Goal: Information Seeking & Learning: Learn about a topic

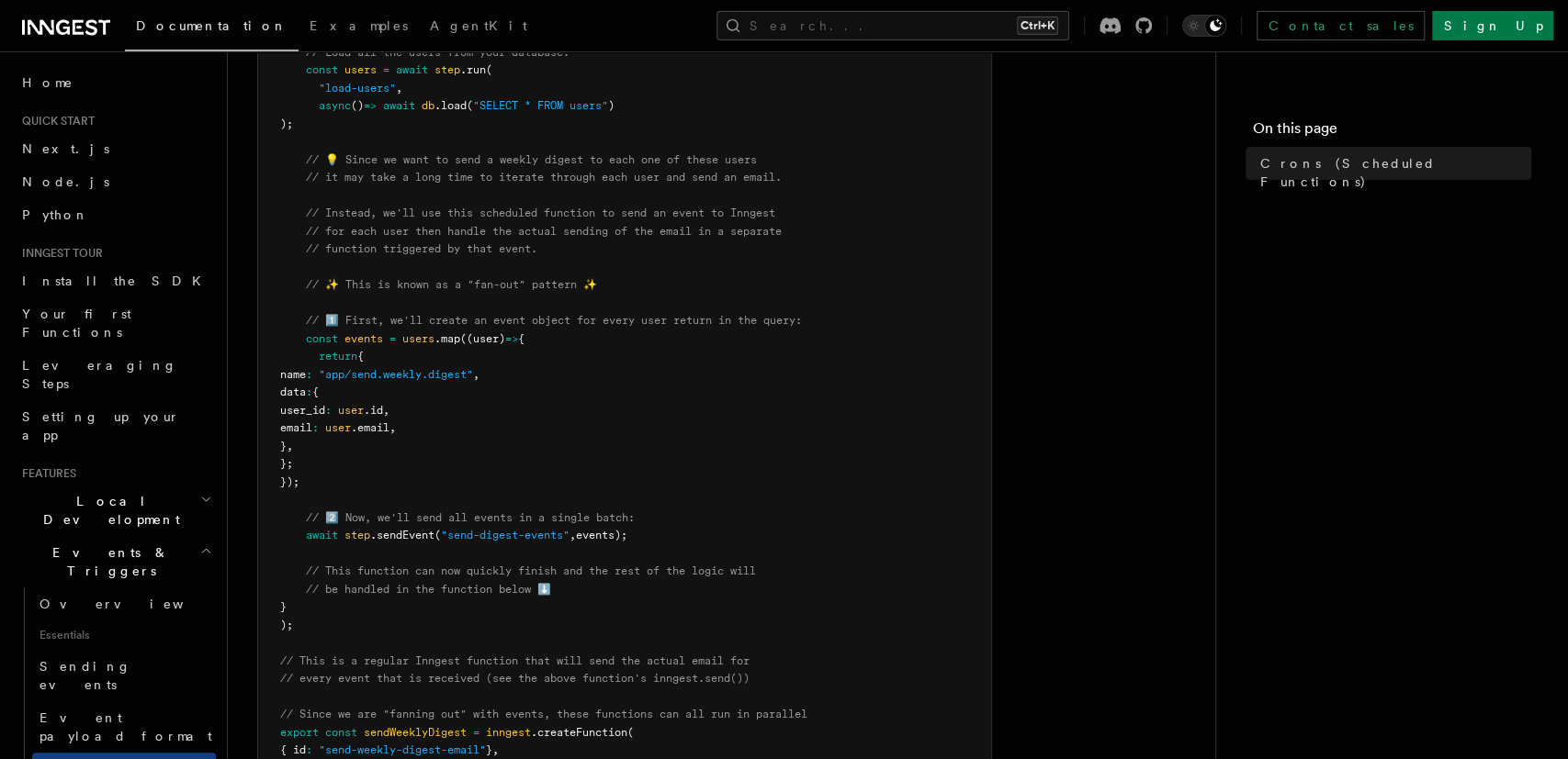
scroll to position [434, 0]
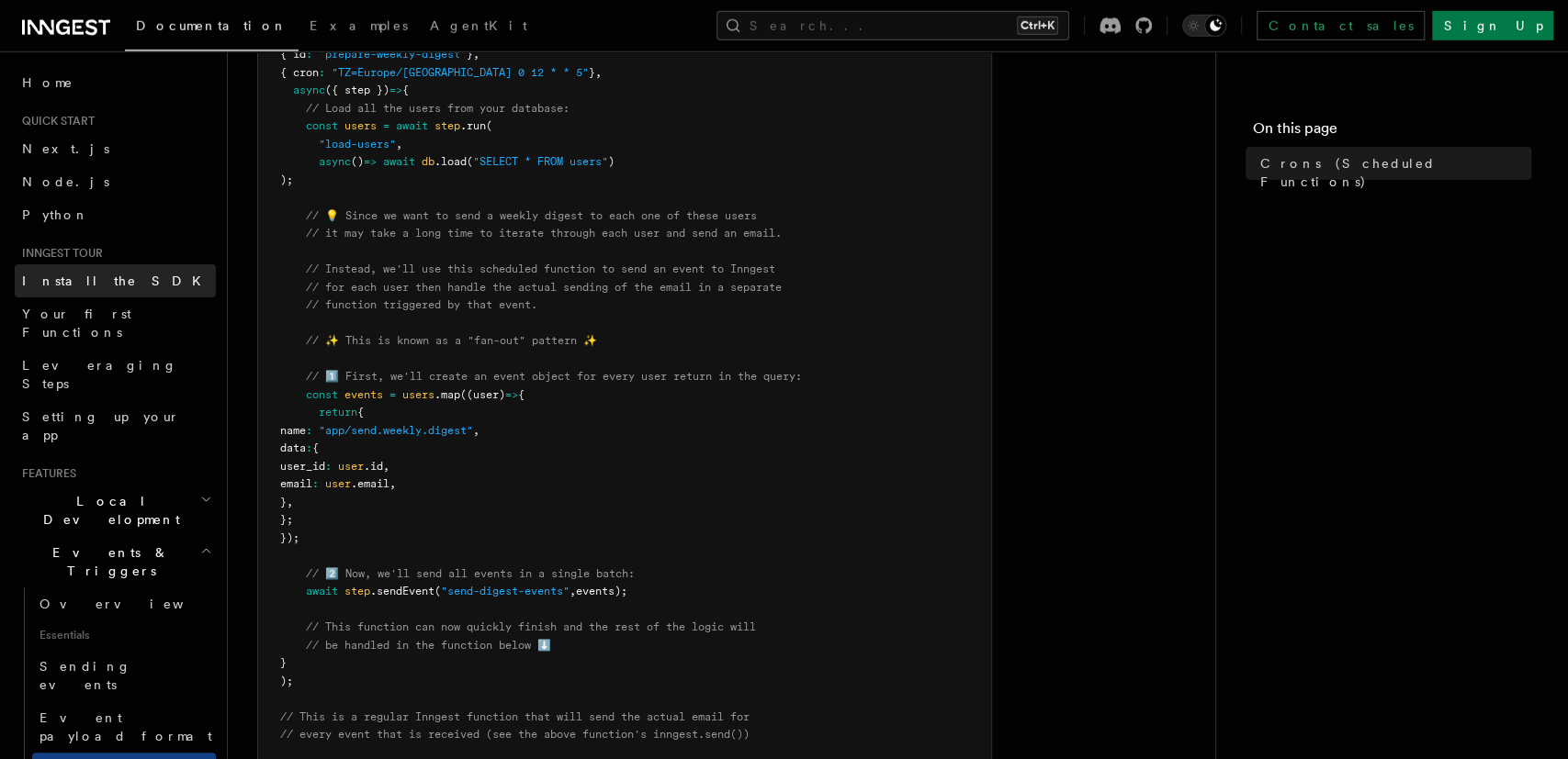
click at [70, 279] on span "Install the SDK" at bounding box center [117, 280] width 191 height 14
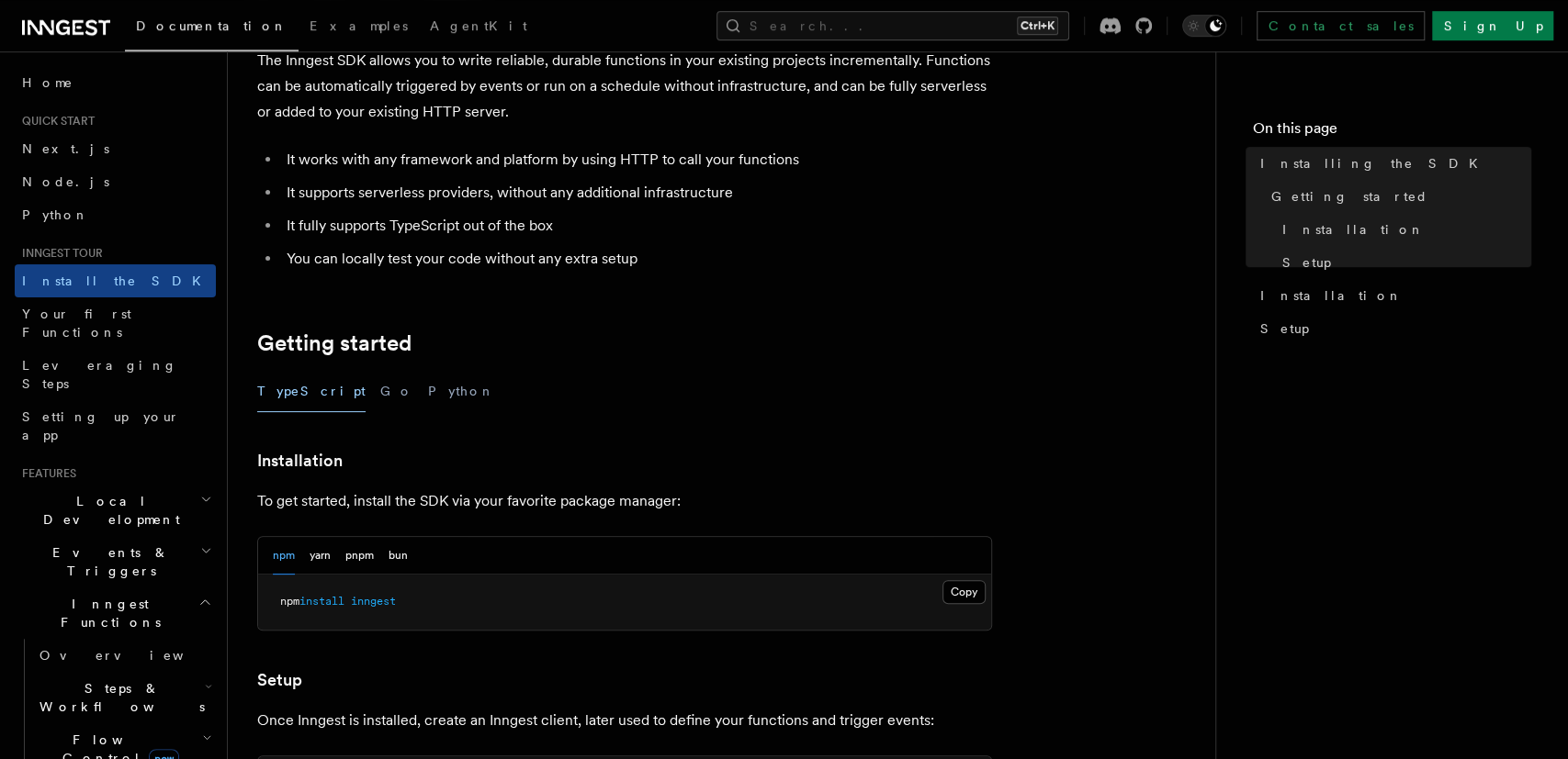
scroll to position [125, 0]
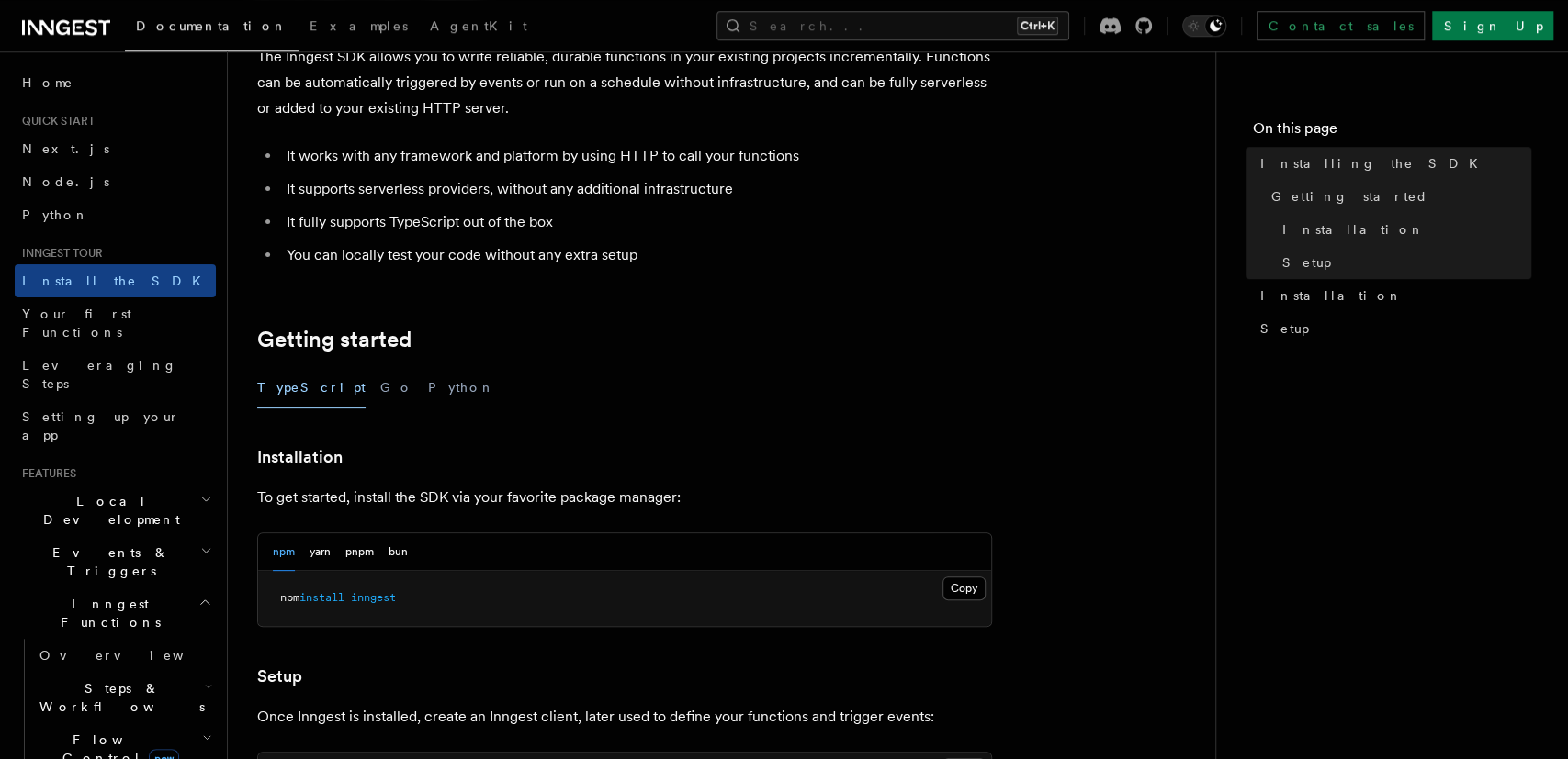
click at [866, 335] on h2 "Getting started" at bounding box center [625, 340] width 735 height 26
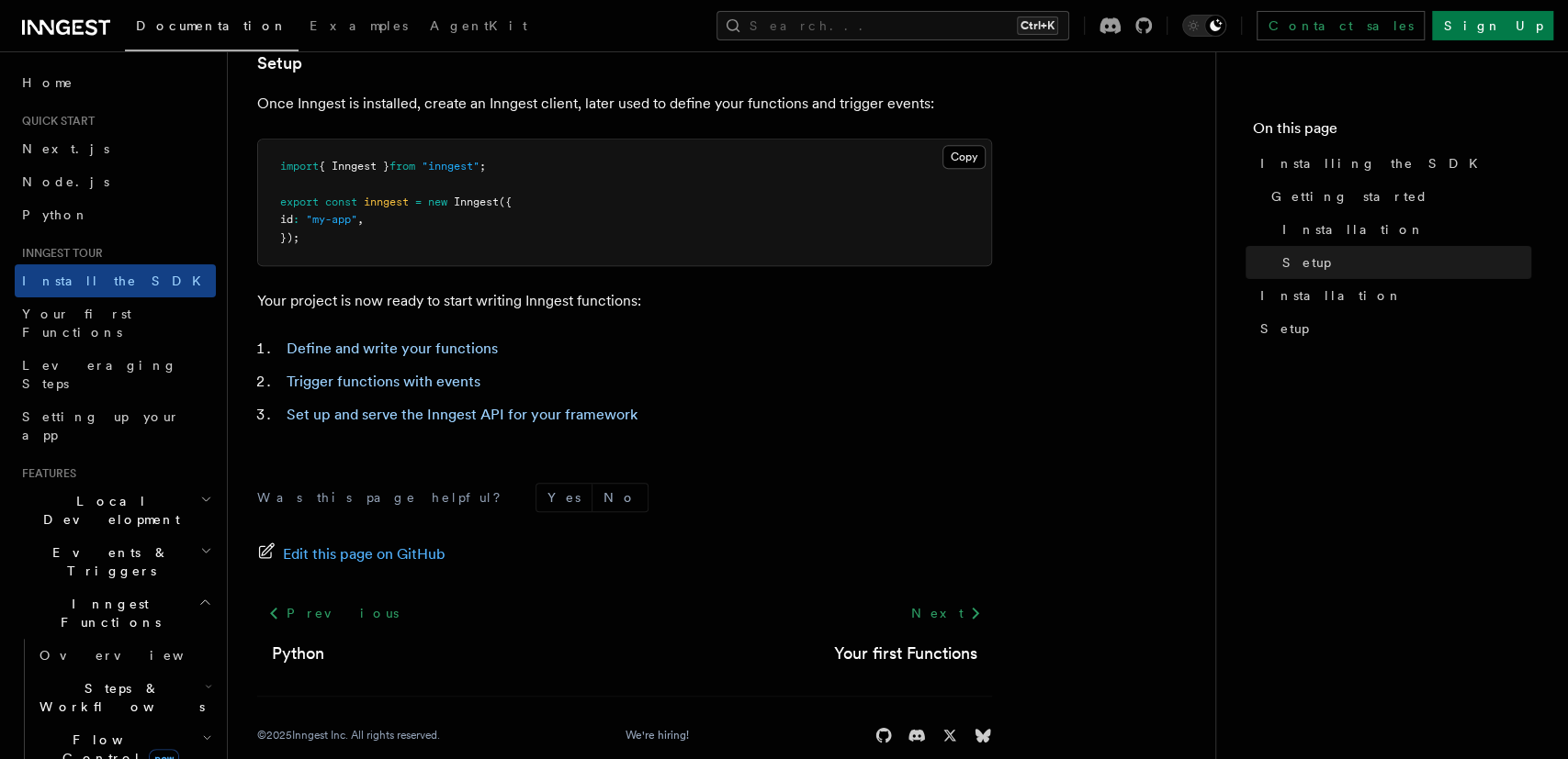
scroll to position [767, 0]
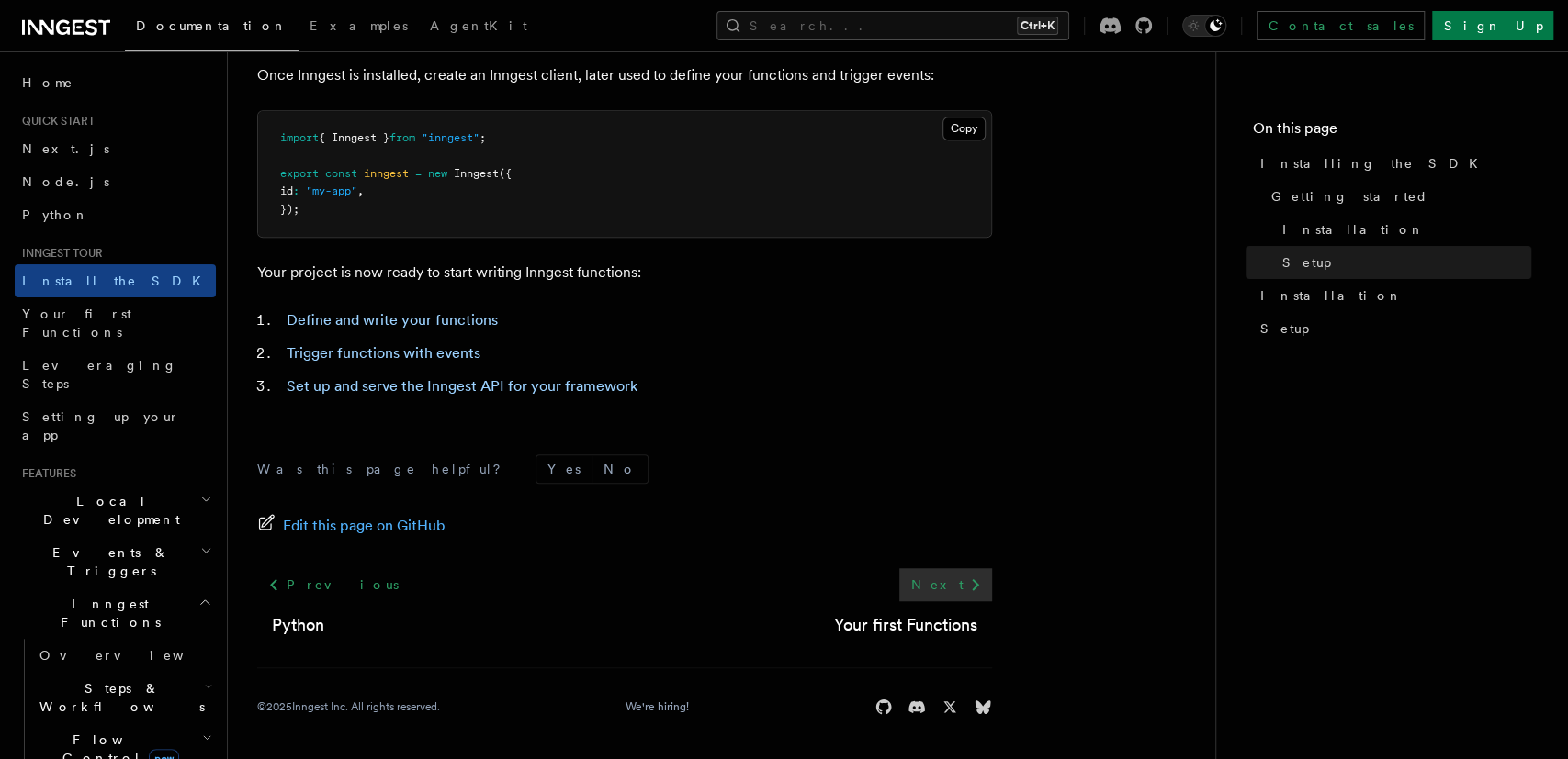
click at [969, 585] on icon at bounding box center [975, 585] width 22 height 22
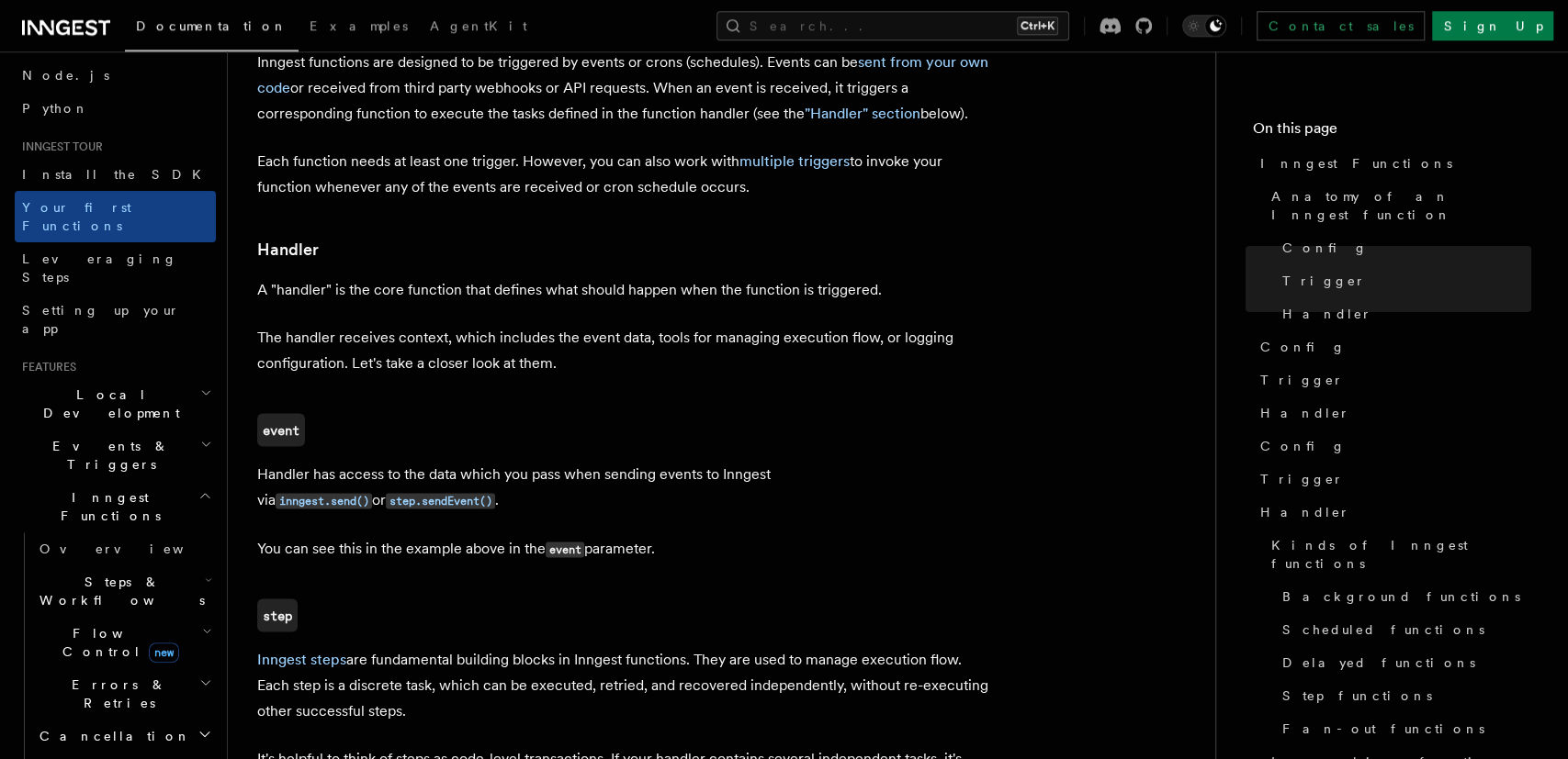
scroll to position [1987, 0]
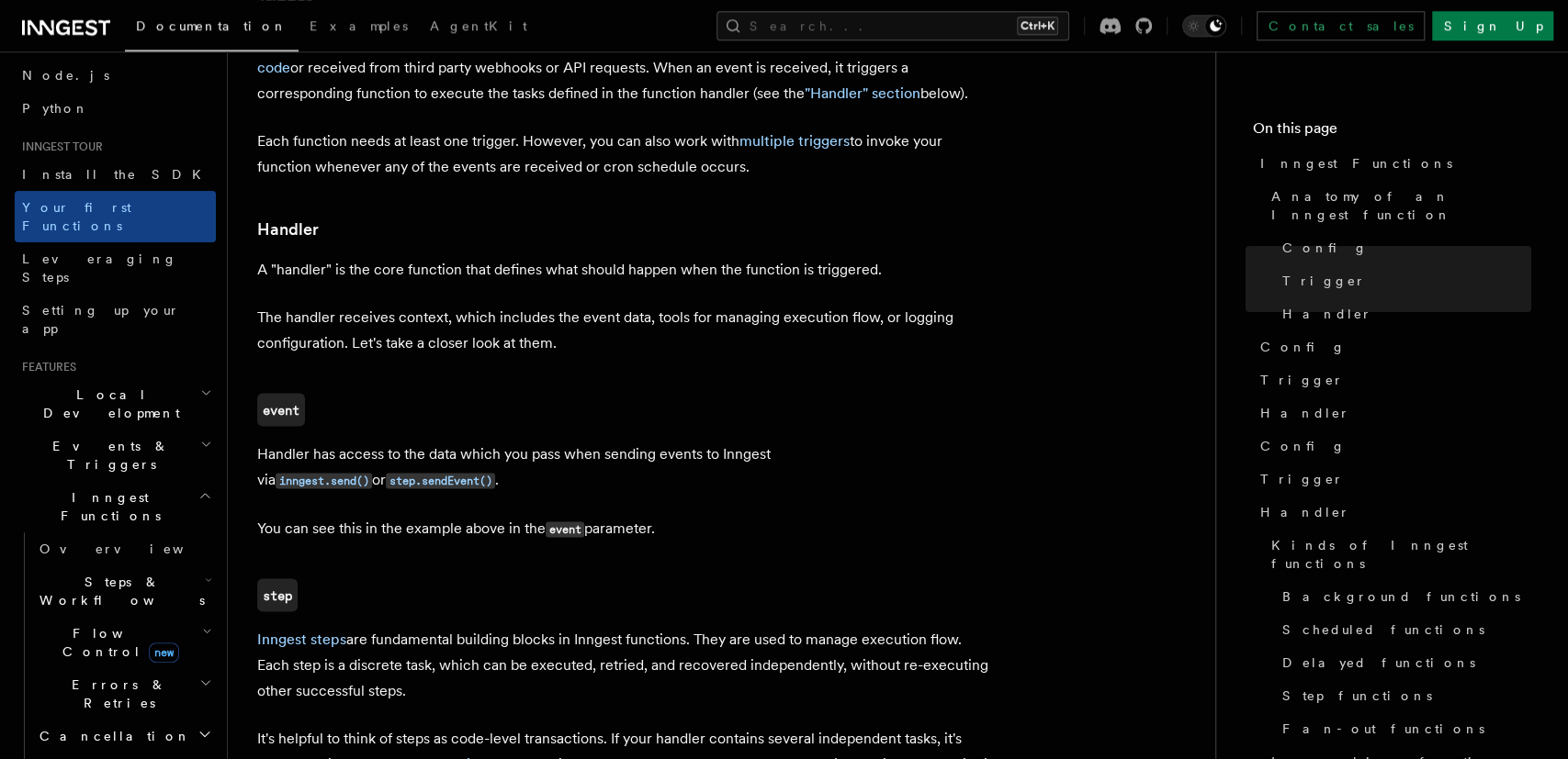
click at [549, 170] on article "Inngest tour Inngest Functions Inngest functions enable developers to run relia…" at bounding box center [721, 341] width 929 height 4495
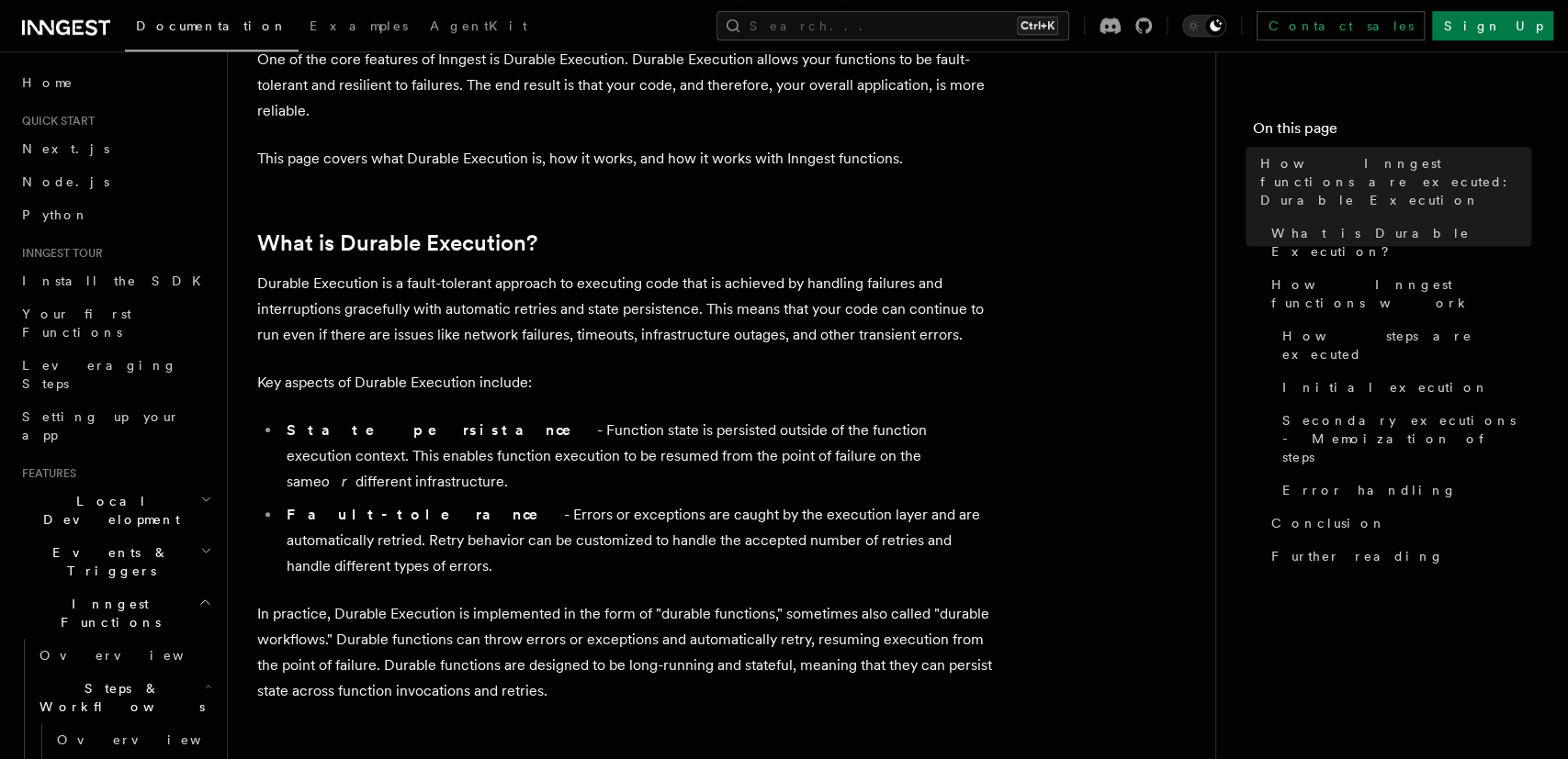
scroll to position [125, 0]
